Goal: Find specific page/section: Find specific page/section

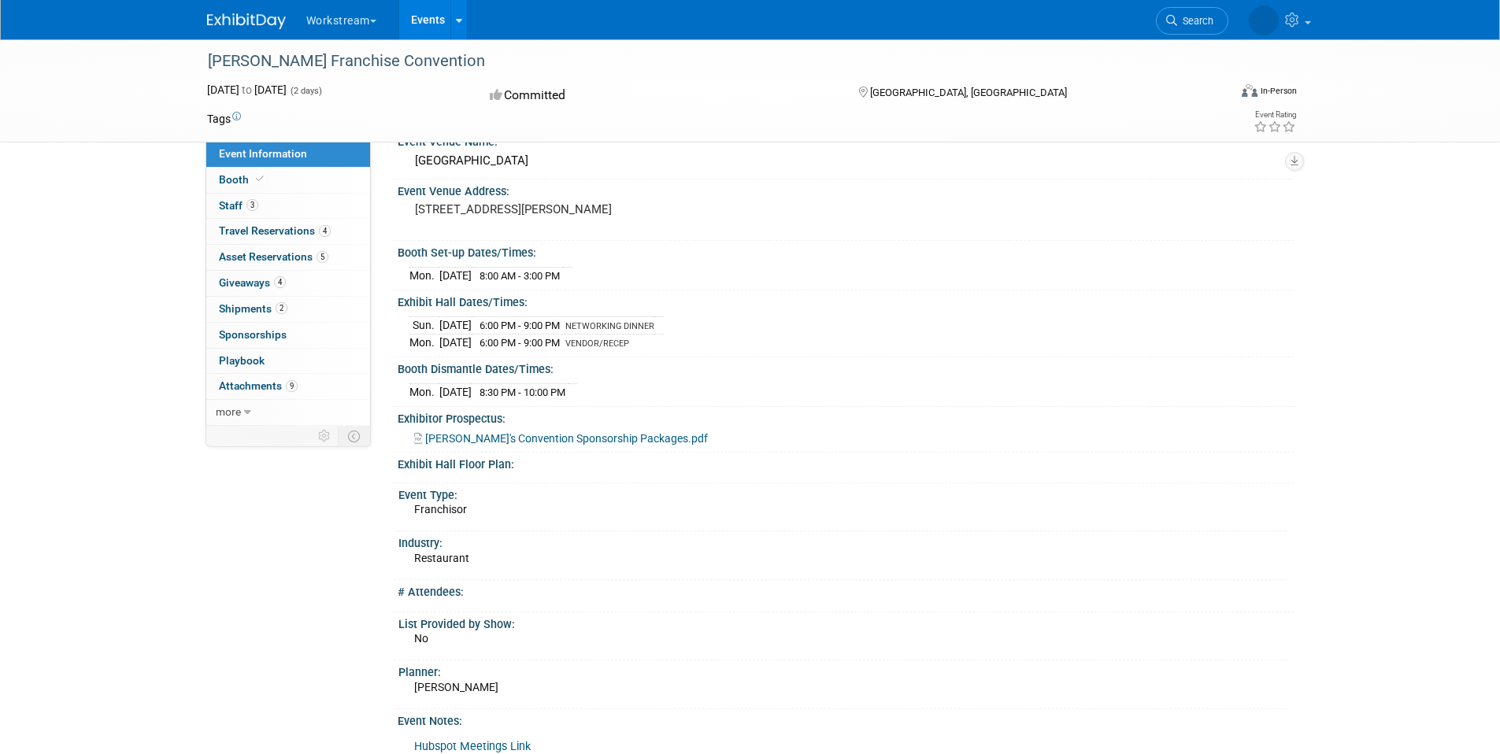
click at [346, 21] on button "Workstream" at bounding box center [350, 17] width 91 height 35
click at [340, 67] on link "Workstream" at bounding box center [361, 72] width 113 height 22
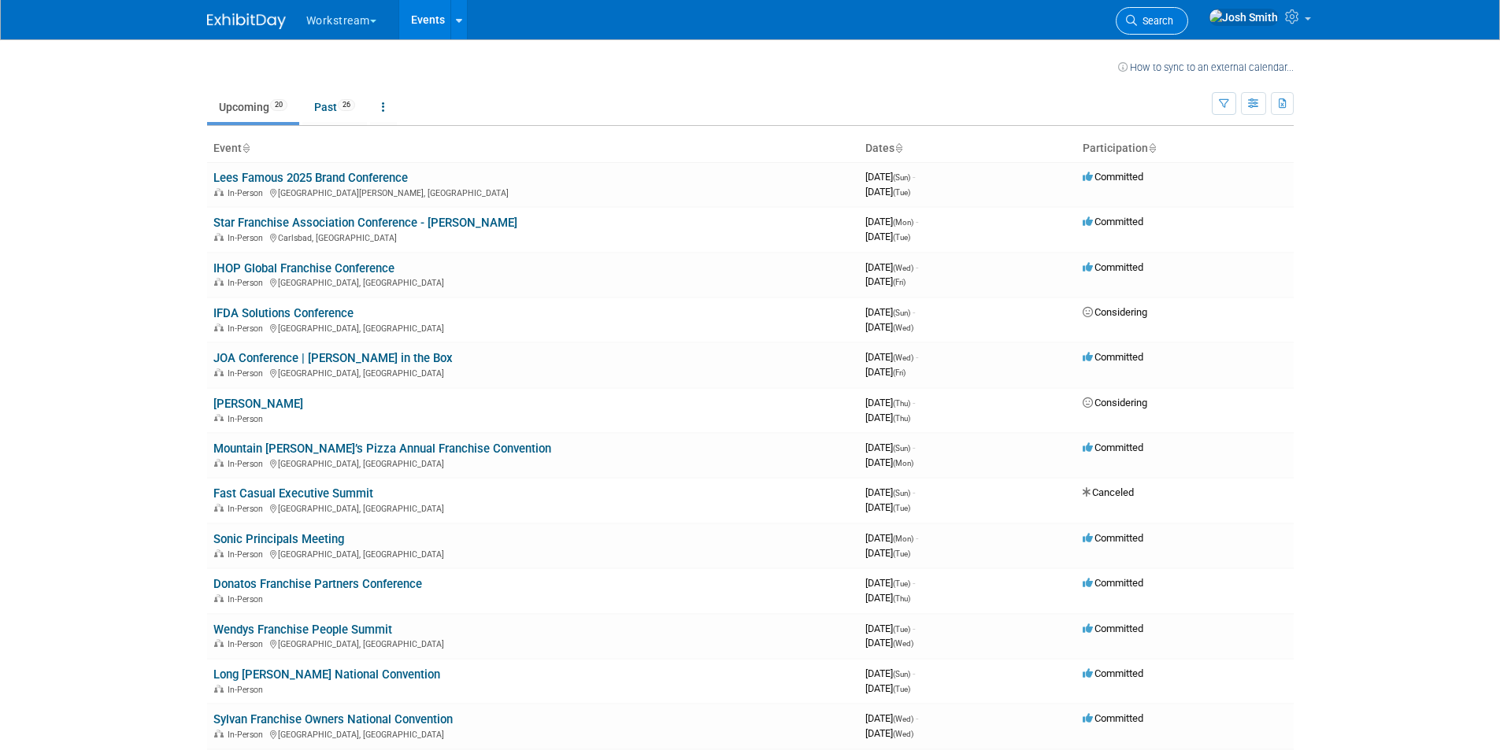
click at [1173, 19] on span "Search" at bounding box center [1155, 21] width 36 height 12
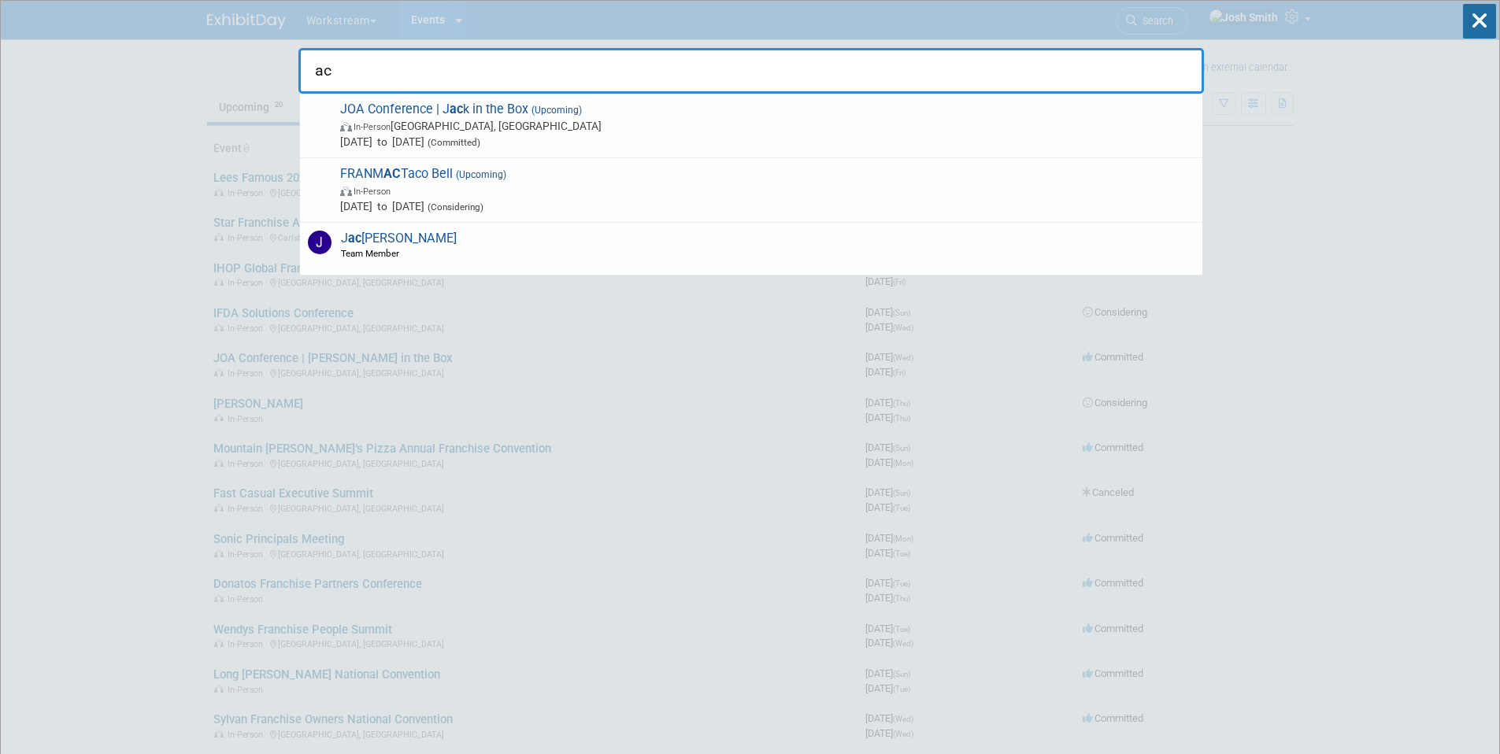
type input "a"
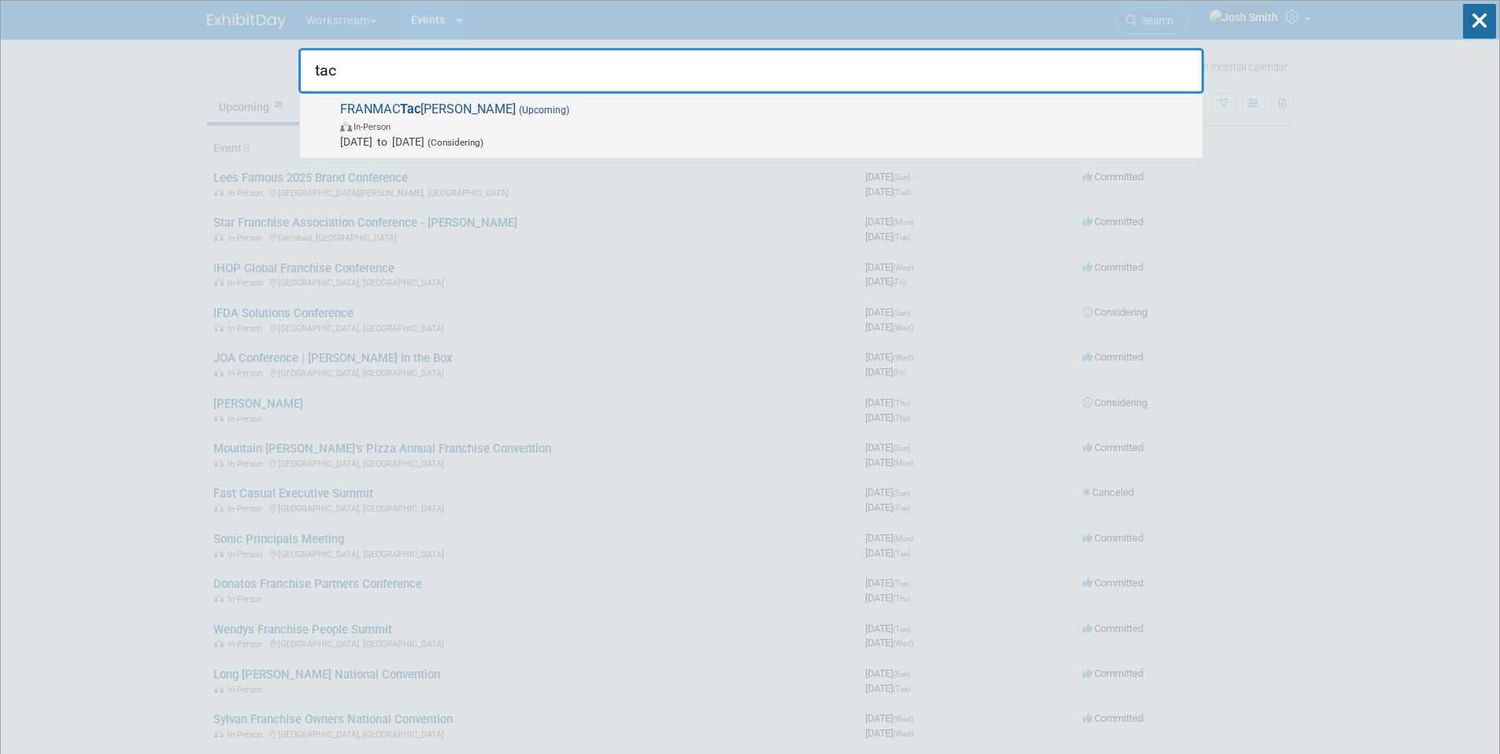
type input "tac"
click at [701, 128] on span "In-Person" at bounding box center [767, 126] width 854 height 16
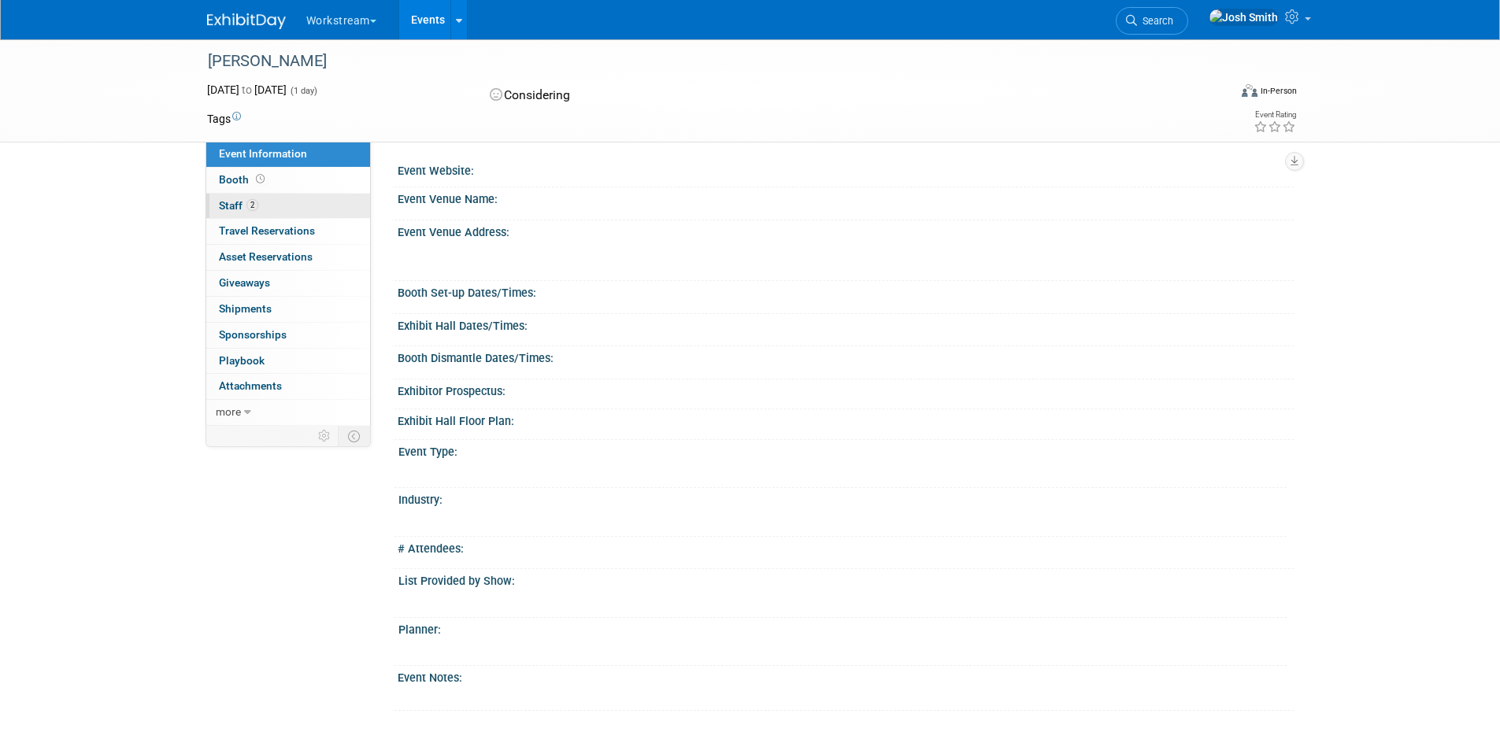
click at [279, 201] on link "2 Staff 2" at bounding box center [288, 206] width 164 height 25
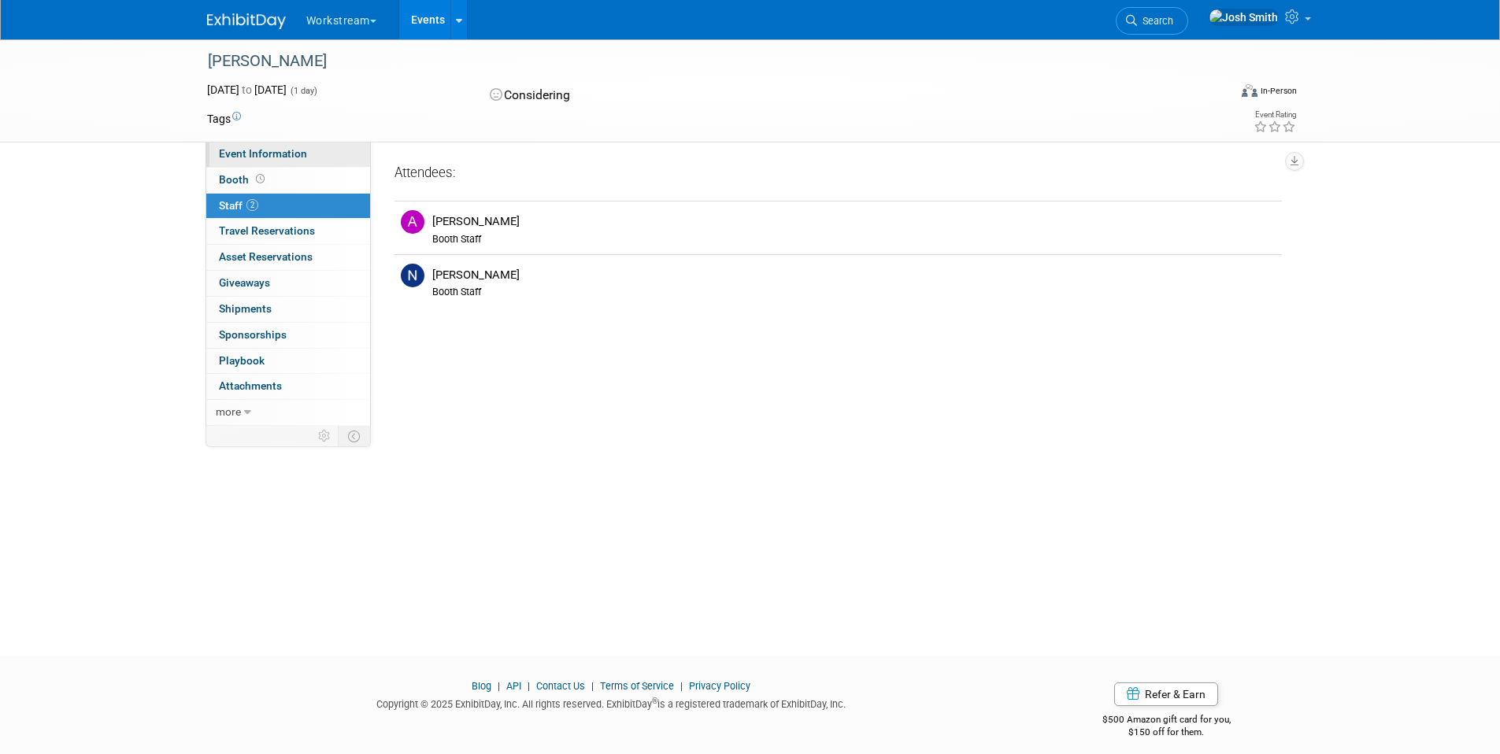
click at [307, 154] on link "Event Information" at bounding box center [288, 154] width 164 height 25
